Goal: Task Accomplishment & Management: Manage account settings

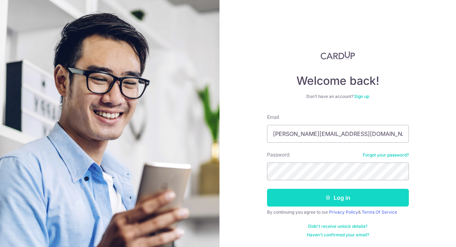
click at [336, 200] on button "Log in" at bounding box center [338, 198] width 142 height 18
